Goal: Check status: Check status

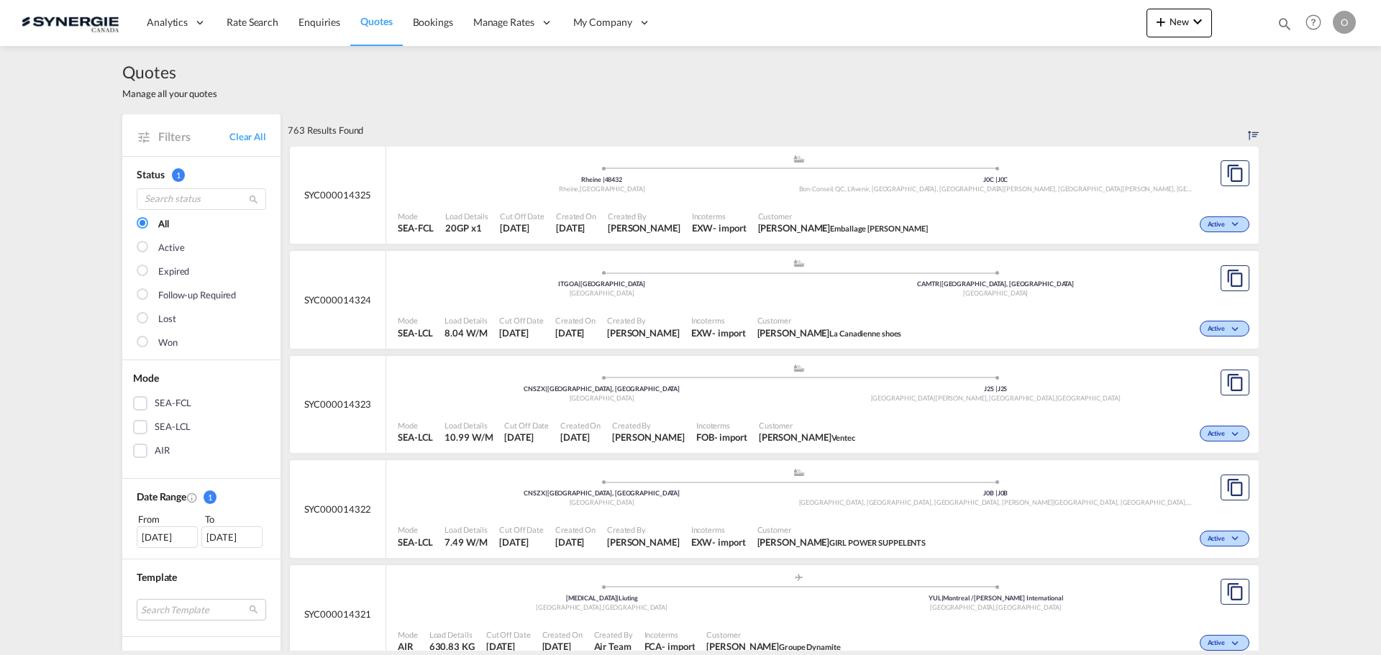
click at [1281, 18] on md-icon "icon-magnify" at bounding box center [1284, 24] width 16 height 16
click at [1076, 26] on select "Bookings Quotes Enquiries" at bounding box center [1055, 24] width 68 height 26
select select "Quotes"
click at [1021, 11] on select "Bookings Quotes Enquiries" at bounding box center [1055, 24] width 68 height 26
click at [1137, 13] on input at bounding box center [1175, 23] width 179 height 25
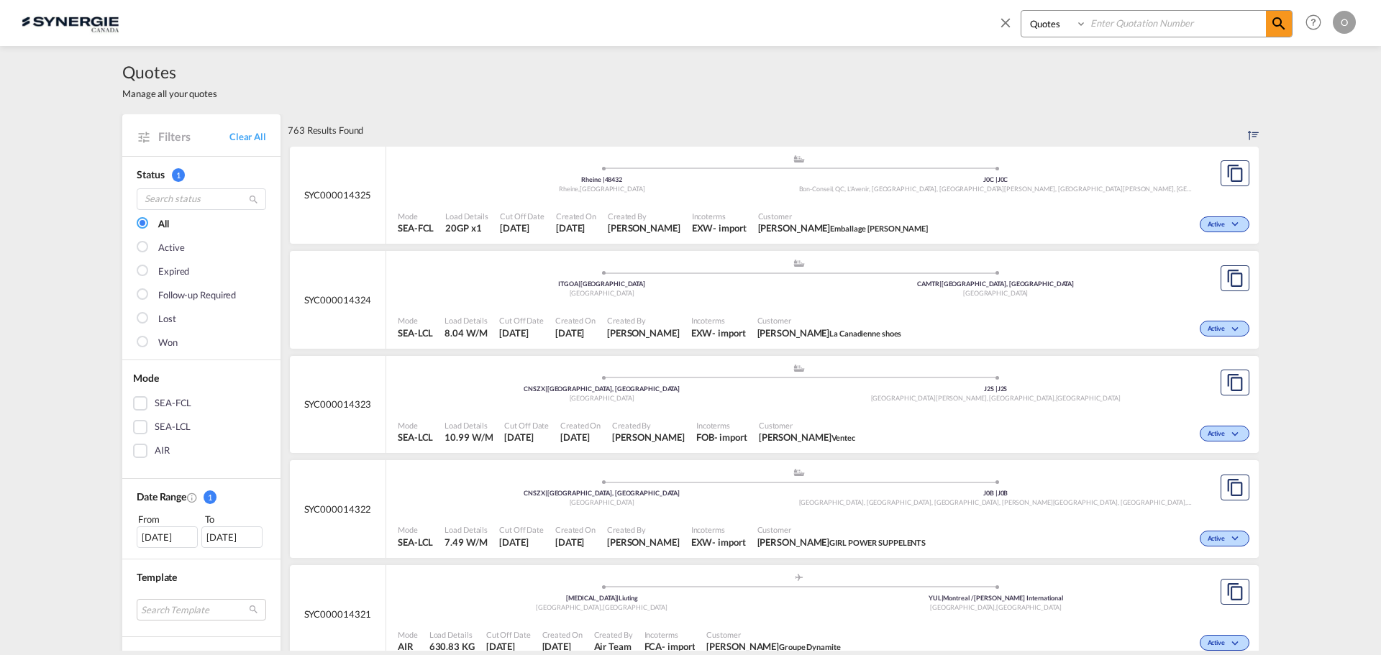
paste input "SYC000013657"
type input "SYC000013657"
click at [1270, 15] on md-icon "icon-magnify" at bounding box center [1278, 23] width 17 height 17
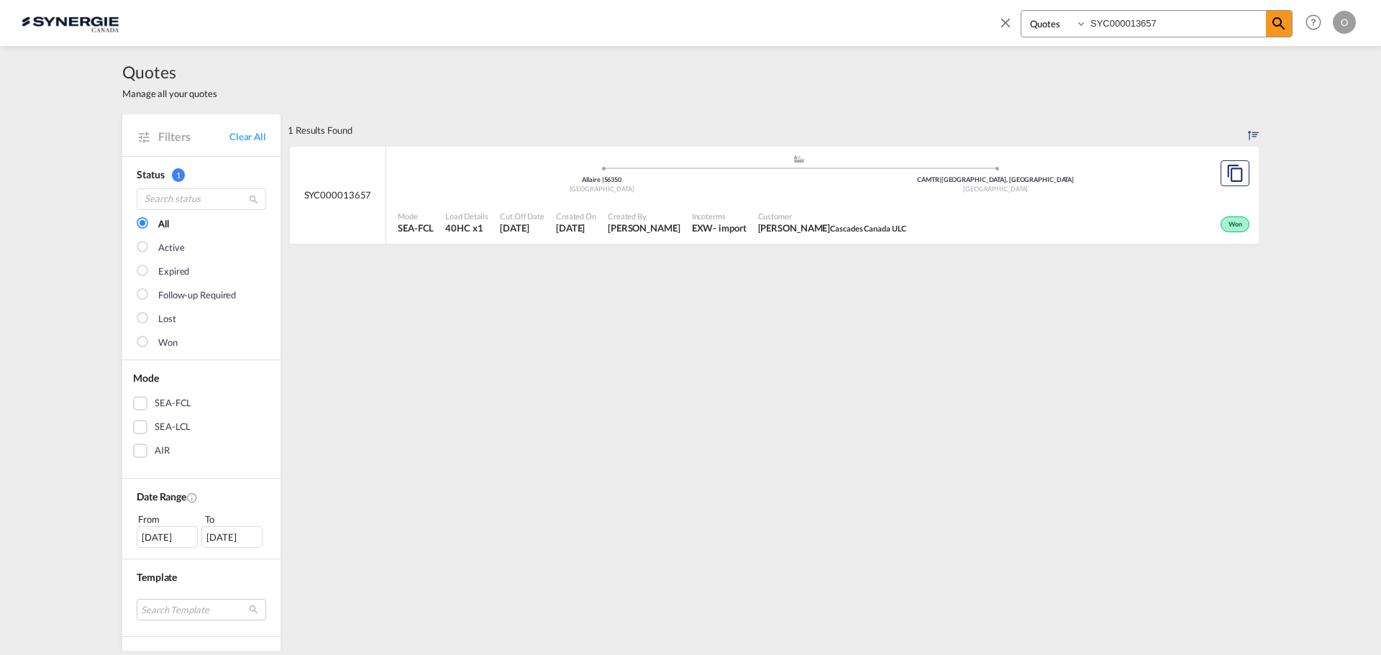
click at [1231, 222] on span "Won" at bounding box center [1236, 225] width 17 height 10
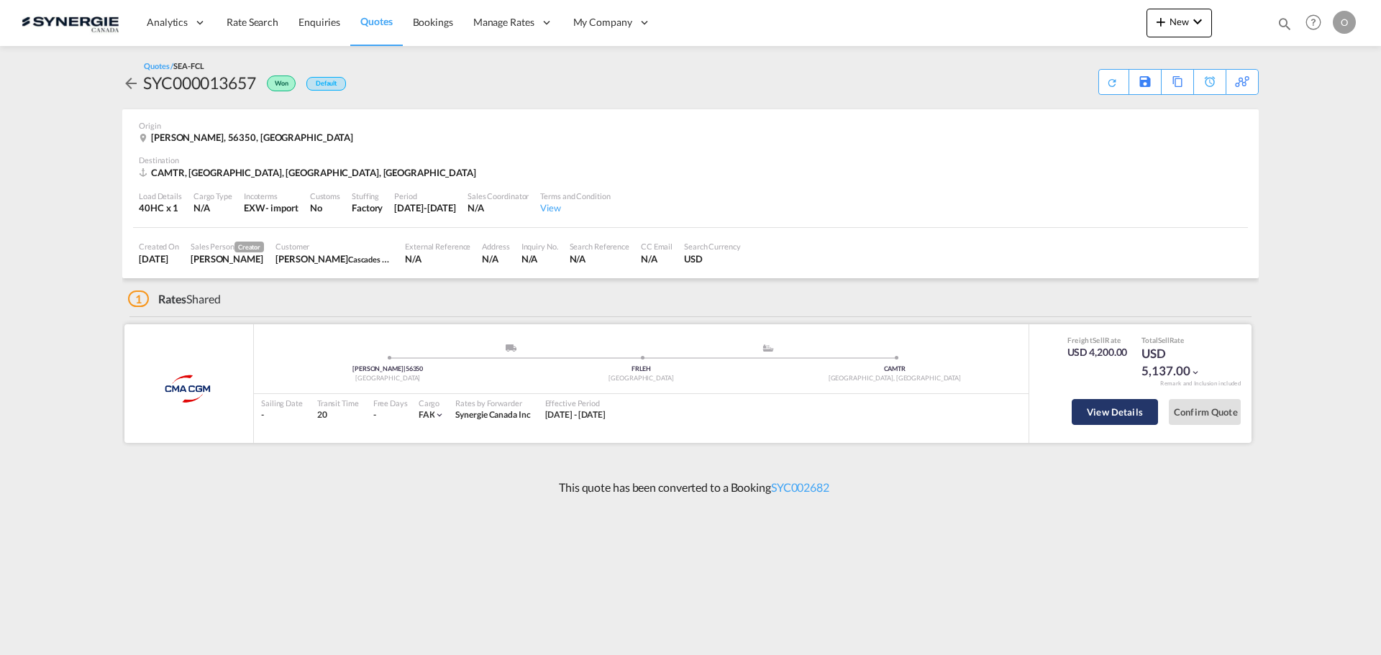
click at [1121, 414] on button "View Details" at bounding box center [1114, 412] width 86 height 26
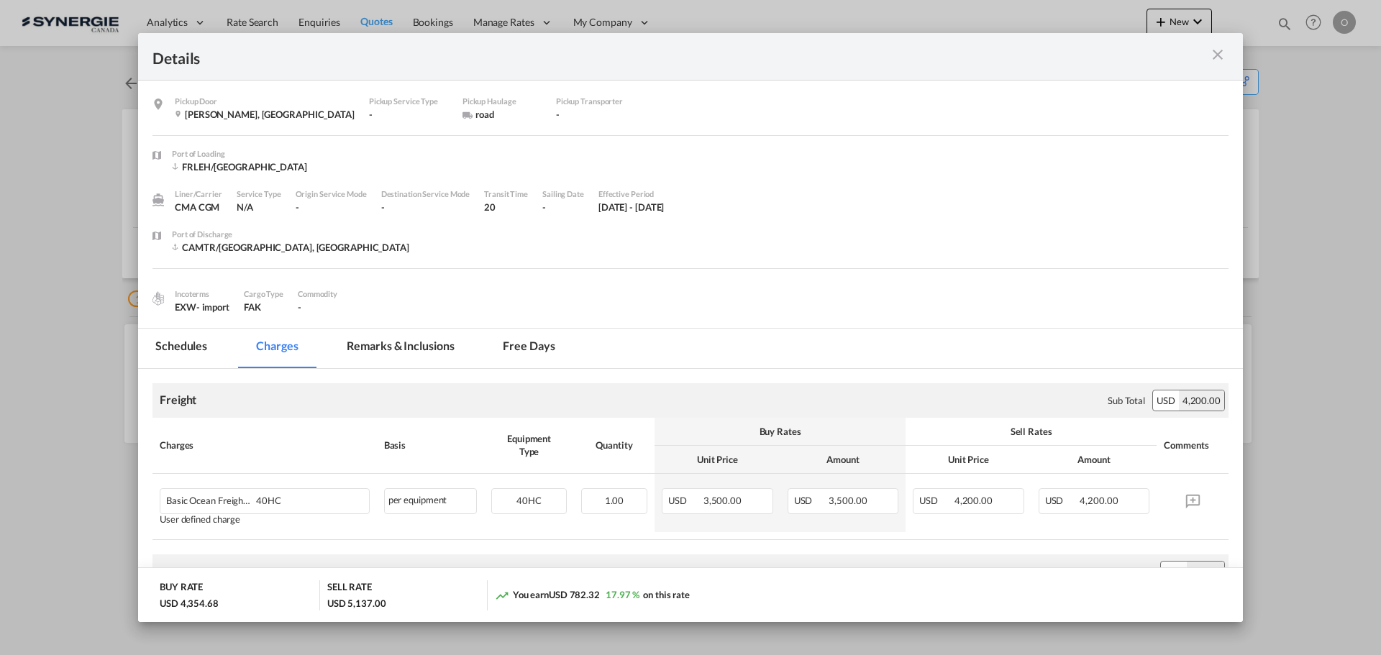
click at [406, 347] on md-tab-item "Remarks & Inclusions" at bounding box center [400, 349] width 142 height 40
